Goal: Task Accomplishment & Management: Use online tool/utility

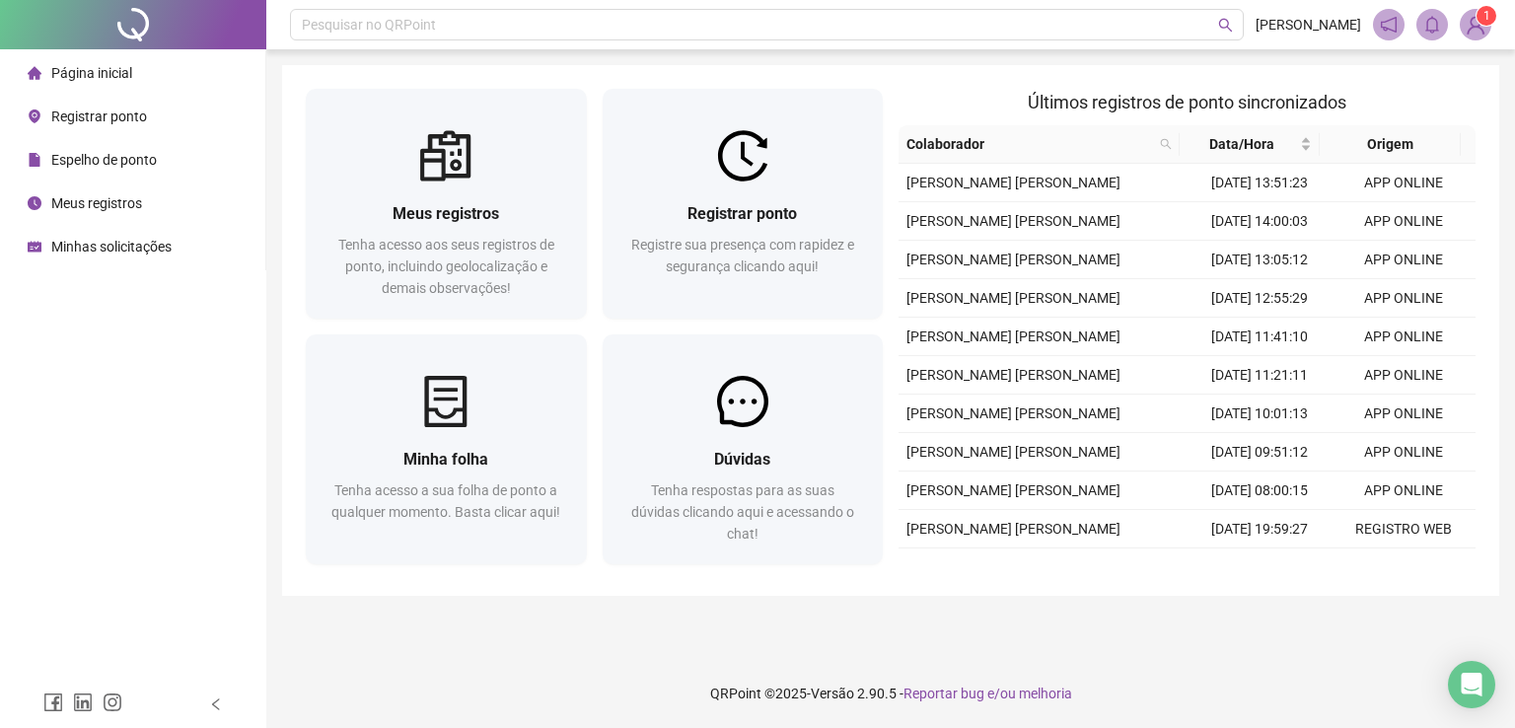
click at [765, 214] on span "Registrar ponto" at bounding box center [741, 213] width 109 height 19
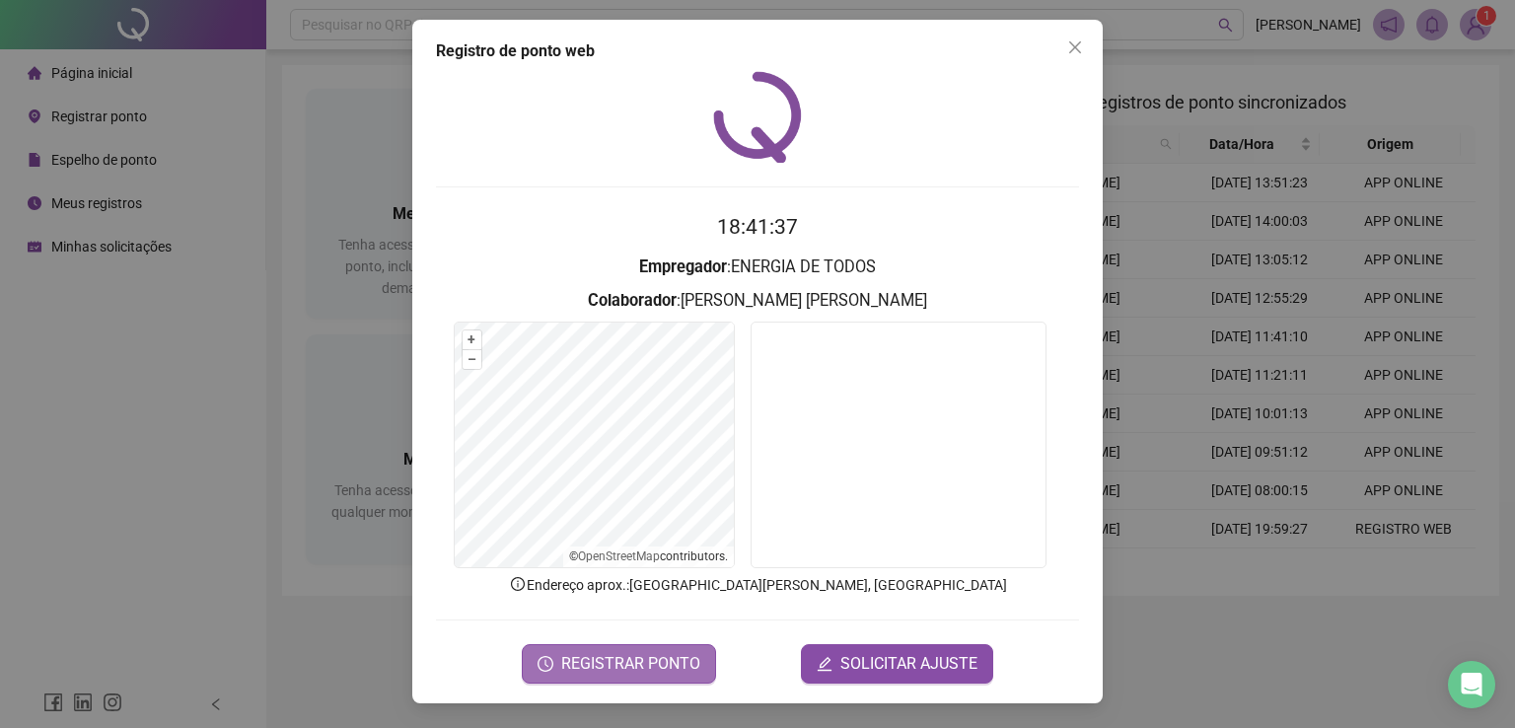
click at [610, 668] on span "REGISTRAR PONTO" at bounding box center [630, 664] width 139 height 24
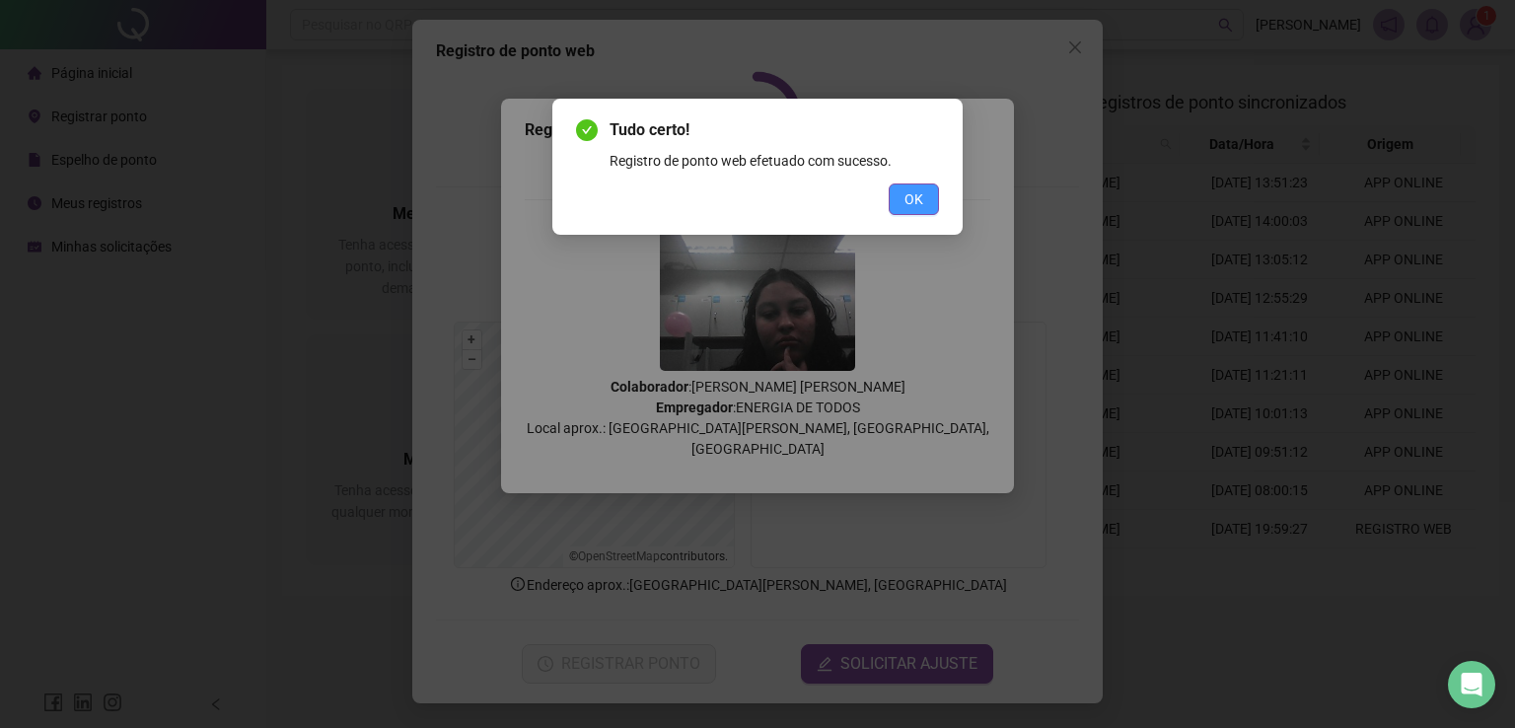
click at [904, 203] on span "OK" at bounding box center [913, 199] width 19 height 22
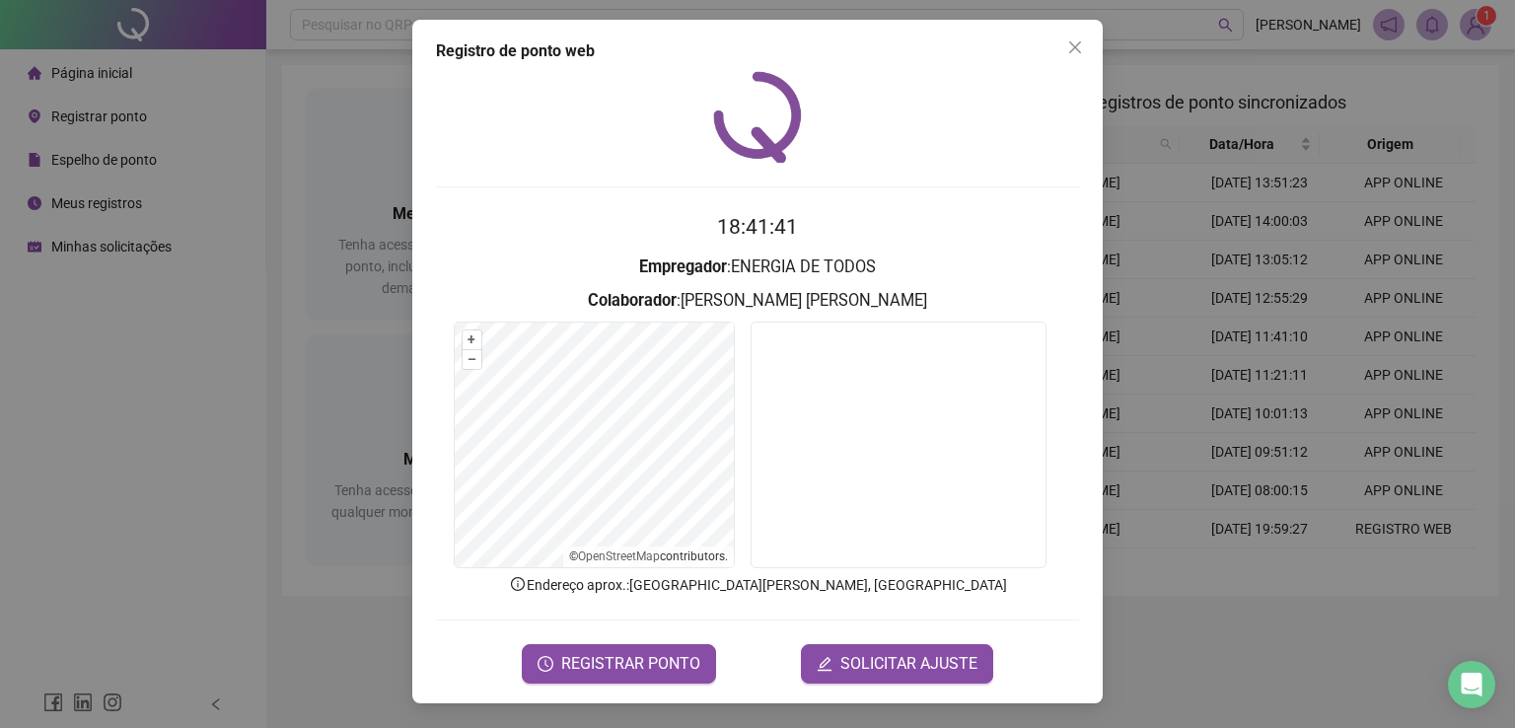
click at [161, 463] on div "Registro de ponto web 18:41:41 Empregador : ENERGIA DE TODOS Colaborador : [PER…" at bounding box center [757, 364] width 1515 height 728
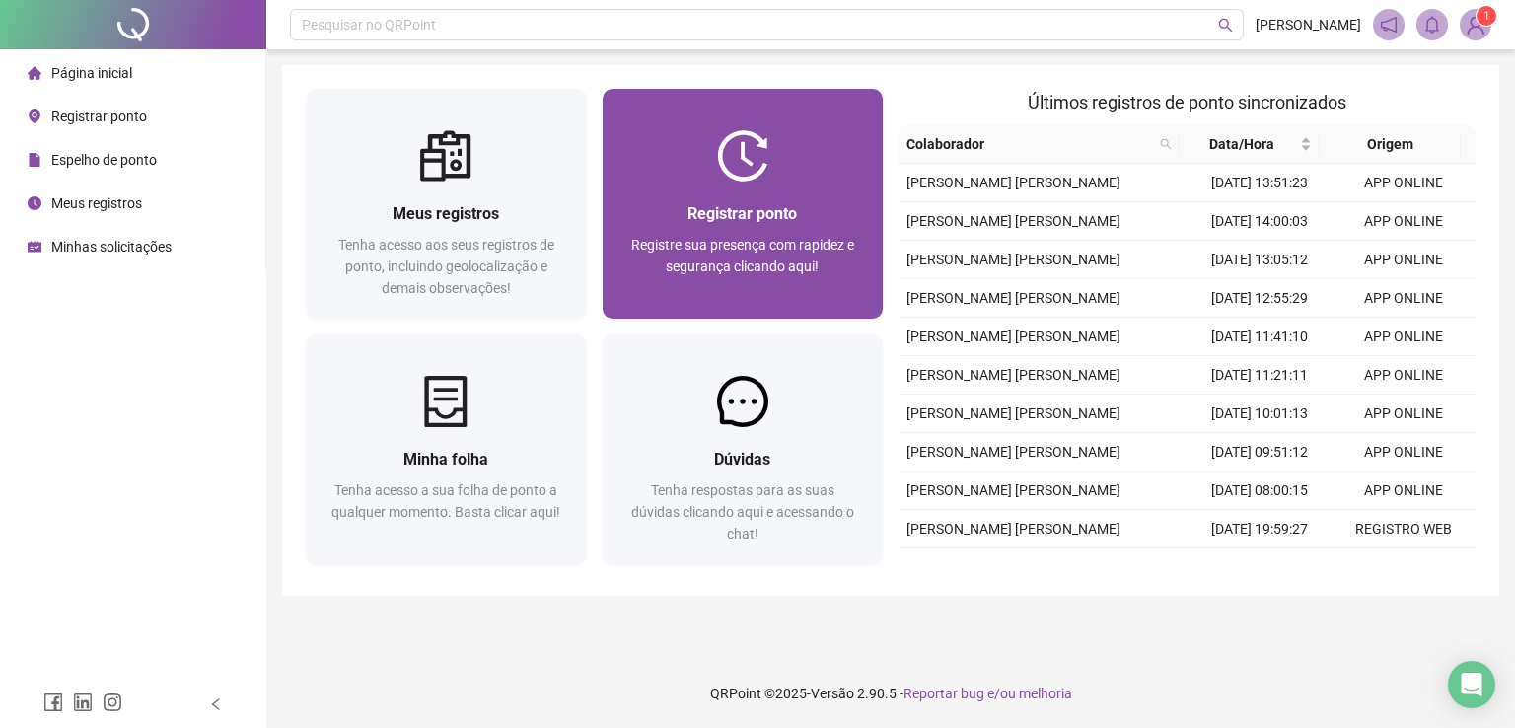
click at [785, 217] on span "Registrar ponto" at bounding box center [741, 213] width 109 height 19
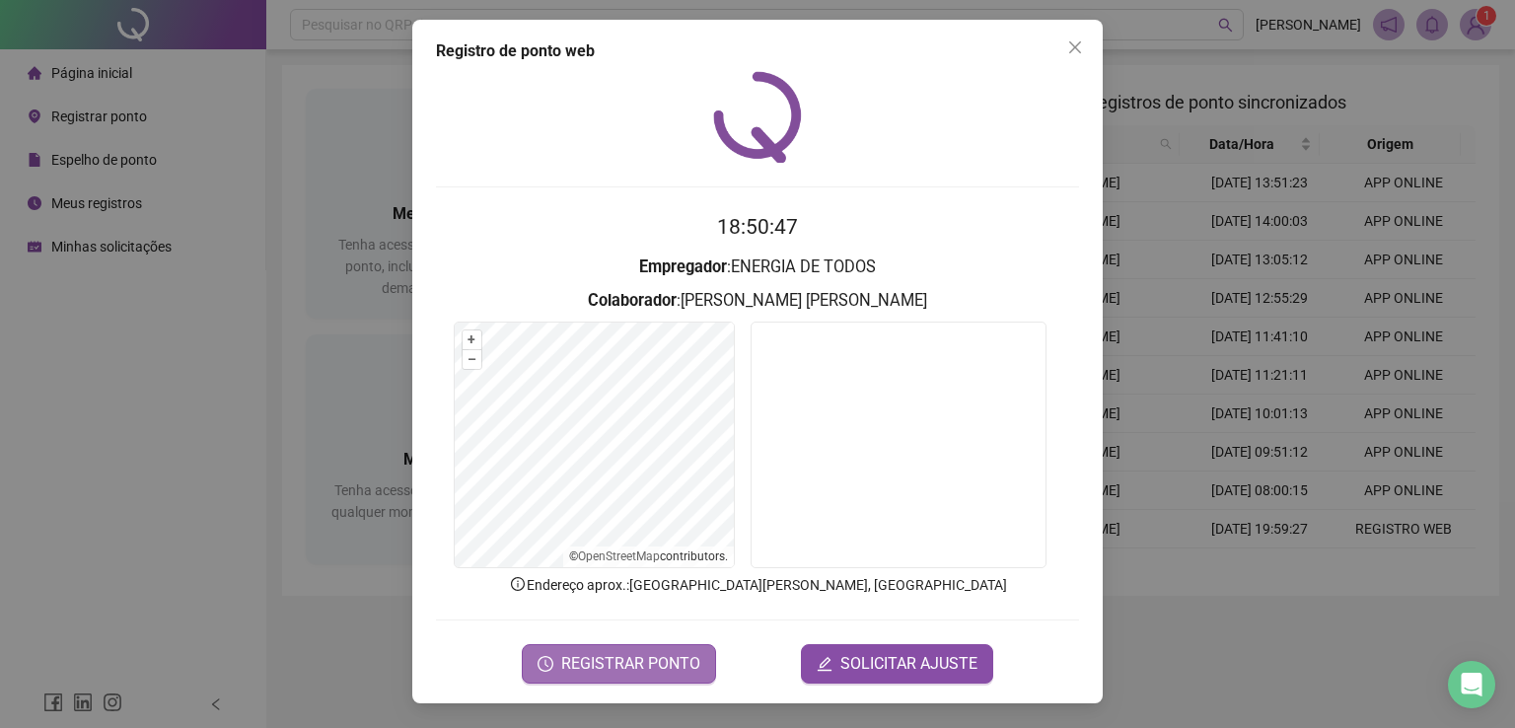
click at [649, 661] on span "REGISTRAR PONTO" at bounding box center [630, 664] width 139 height 24
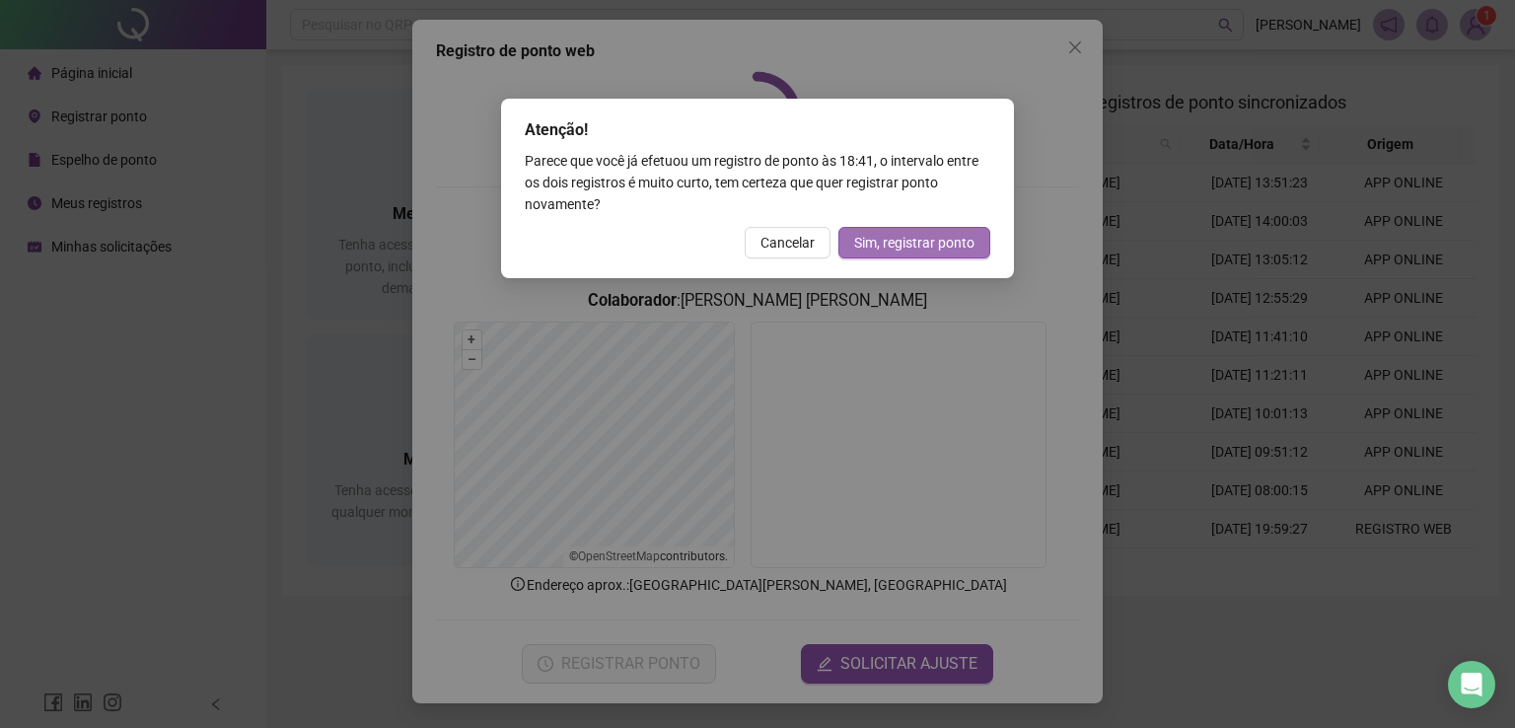
click at [919, 251] on span "Sim, registrar ponto" at bounding box center [914, 243] width 120 height 22
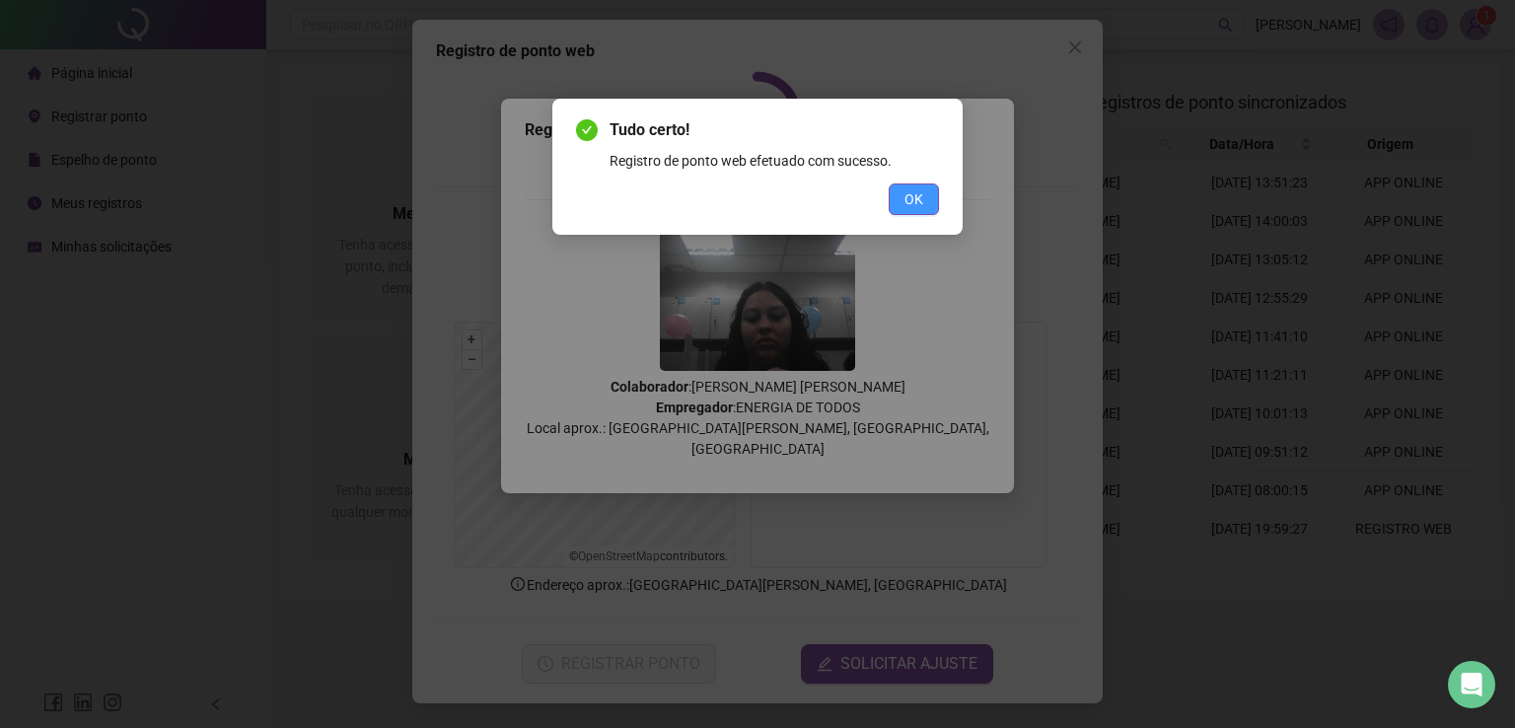
click at [931, 205] on button "OK" at bounding box center [914, 199] width 50 height 32
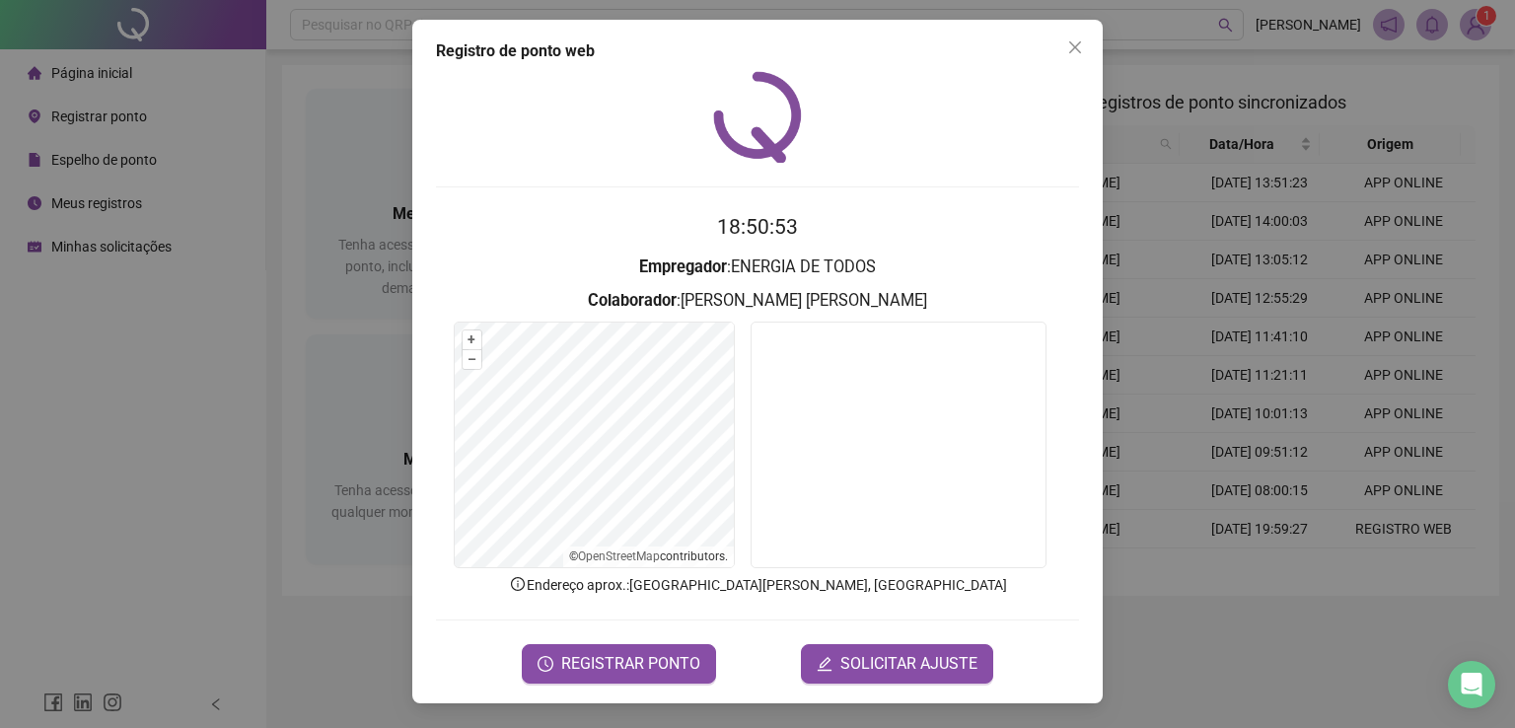
click at [124, 427] on div "Registro de ponto web 18:50:53 Empregador : ENERGIA DE TODOS Colaborador : [PER…" at bounding box center [757, 364] width 1515 height 728
